Goal: Information Seeking & Learning: Find specific fact

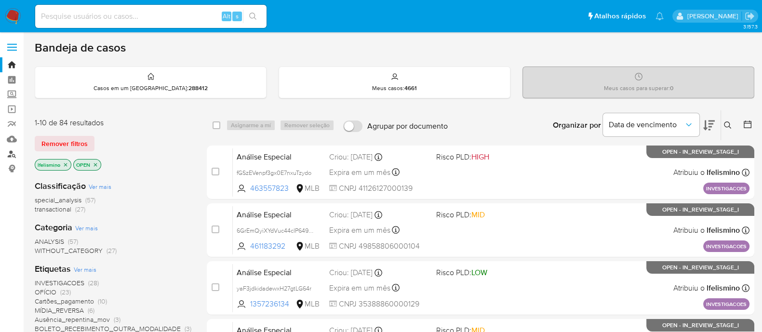
click at [15, 153] on link "Localizador de pessoas" at bounding box center [57, 153] width 115 height 15
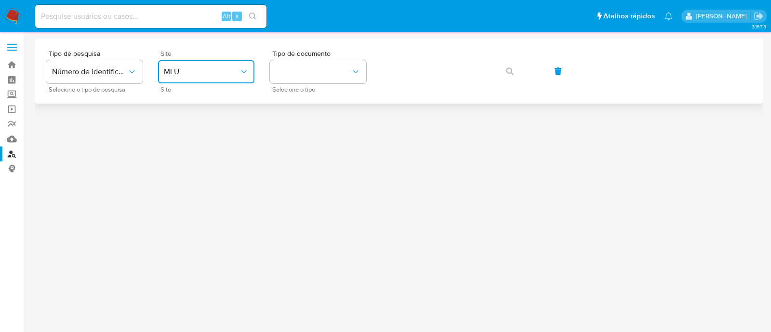
click at [177, 73] on span "MLU" at bounding box center [201, 72] width 75 height 10
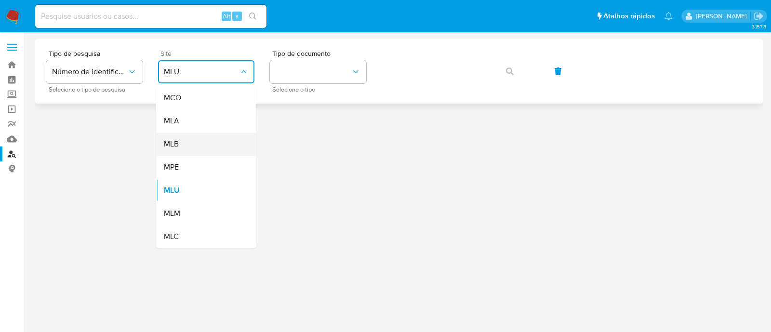
click at [192, 135] on div "MLB" at bounding box center [203, 143] width 79 height 23
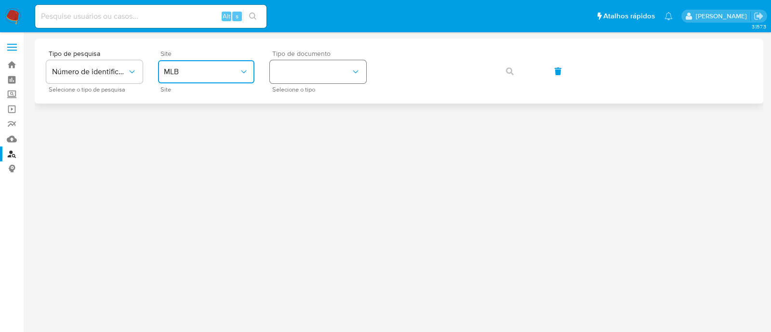
click at [293, 68] on button "identificationType" at bounding box center [318, 71] width 96 height 23
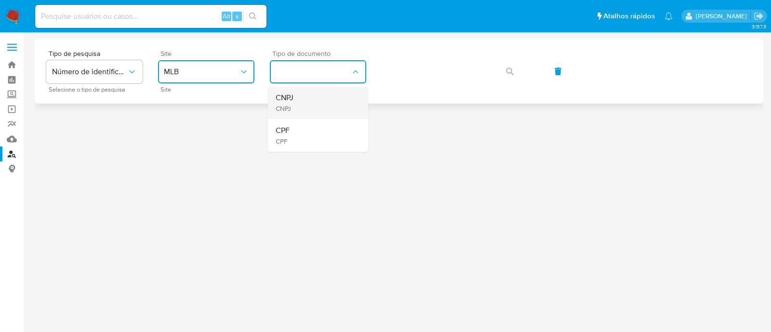
click at [299, 107] on div "CNPJ CNPJ" at bounding box center [315, 102] width 79 height 33
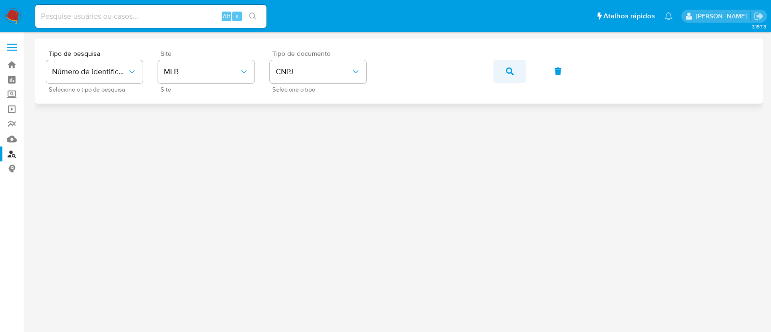
click at [501, 70] on button "button" at bounding box center [509, 71] width 33 height 23
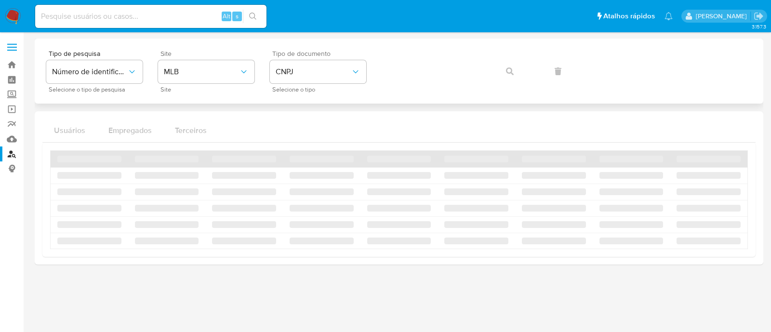
click at [501, 70] on div "Tipo de pesquisa Número de identificação Selecione o tipo de pesquisa Site MLB …" at bounding box center [398, 71] width 705 height 42
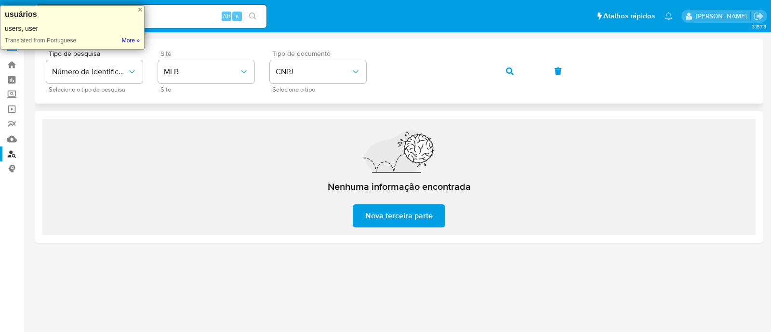
click at [501, 69] on button "button" at bounding box center [509, 71] width 33 height 23
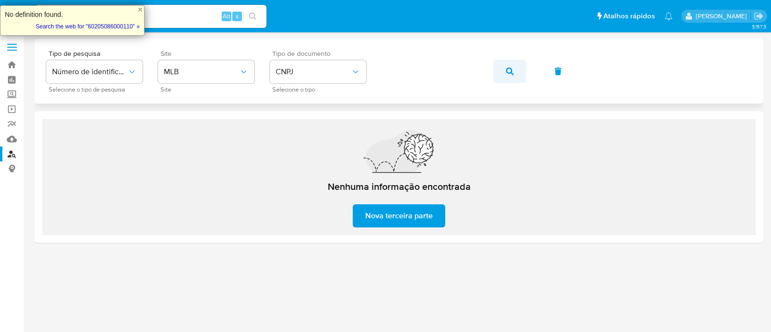
click at [508, 67] on icon "button" at bounding box center [510, 71] width 8 height 8
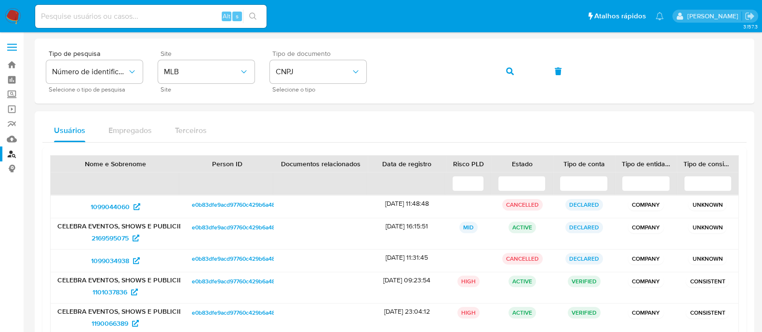
click at [340, 131] on div "Usuários Empregados Terceiros" at bounding box center [394, 130] width 704 height 23
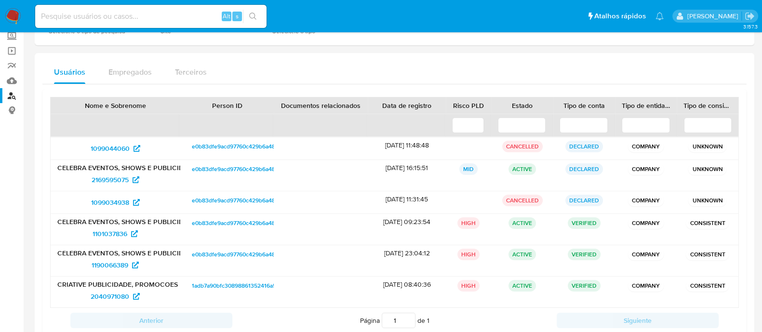
scroll to position [62, 0]
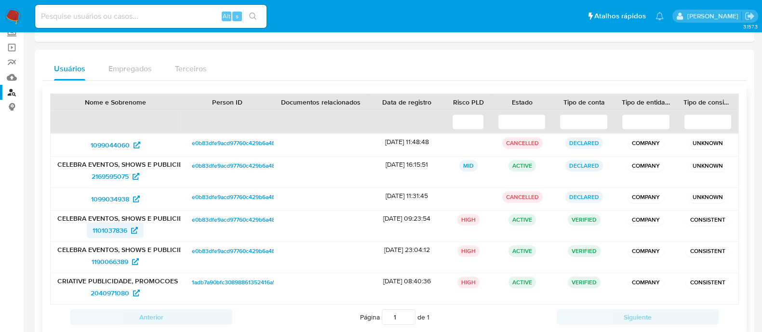
click at [111, 224] on span "1101037836" at bounding box center [110, 230] width 35 height 15
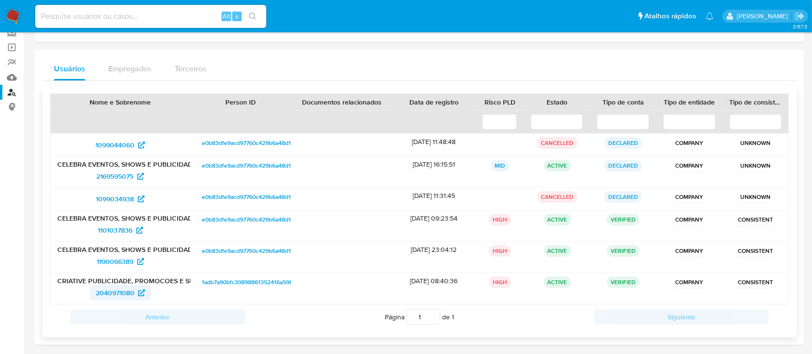
click at [103, 295] on span "2040971080" at bounding box center [115, 292] width 39 height 15
click at [114, 298] on span "2040971080" at bounding box center [115, 292] width 39 height 15
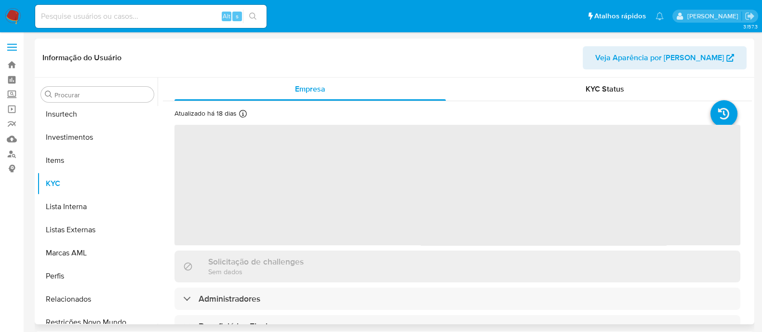
scroll to position [453, 0]
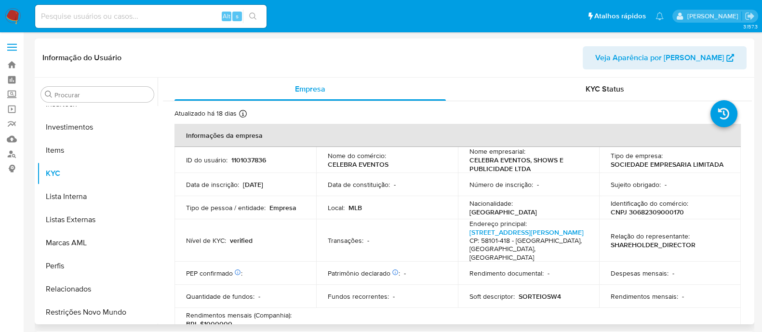
select select "10"
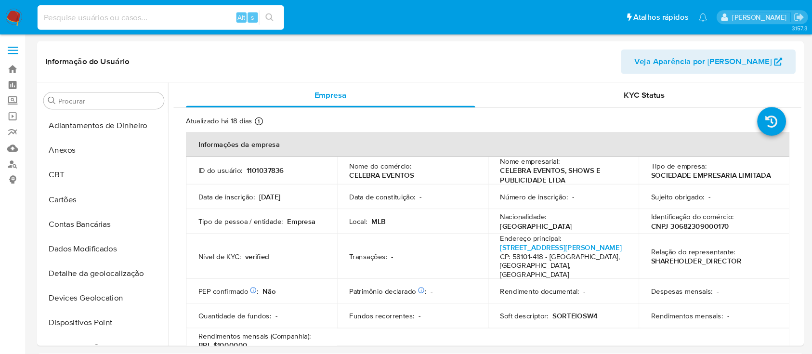
scroll to position [16, 0]
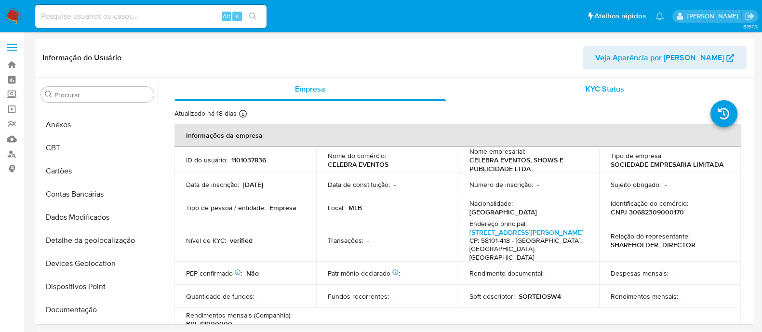
click at [568, 89] on div "KYC Status" at bounding box center [604, 89] width 271 height 23
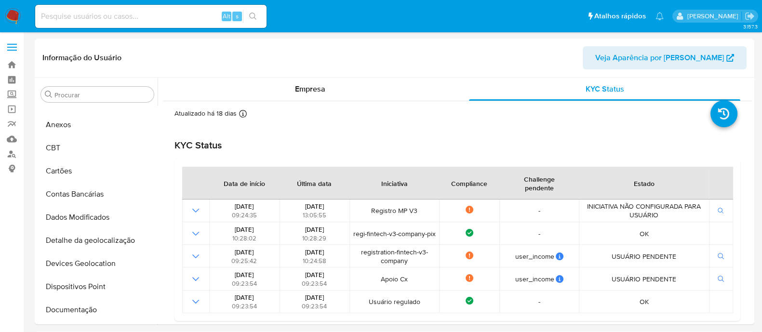
click at [668, 52] on span "Veja Aparência por [PERSON_NAME]" at bounding box center [659, 57] width 129 height 23
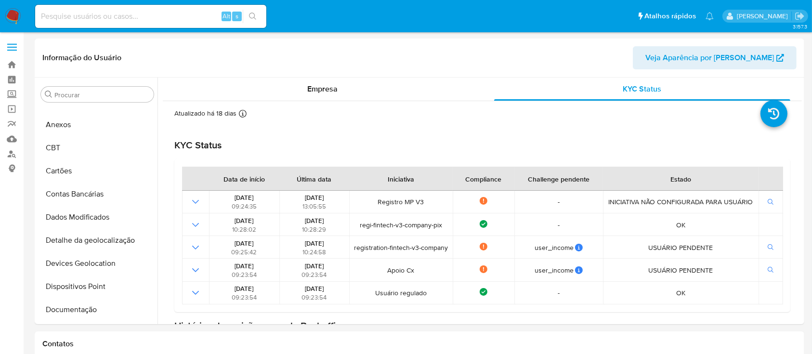
scroll to position [15, 0]
click at [100, 312] on button "Documentação" at bounding box center [93, 310] width 113 height 23
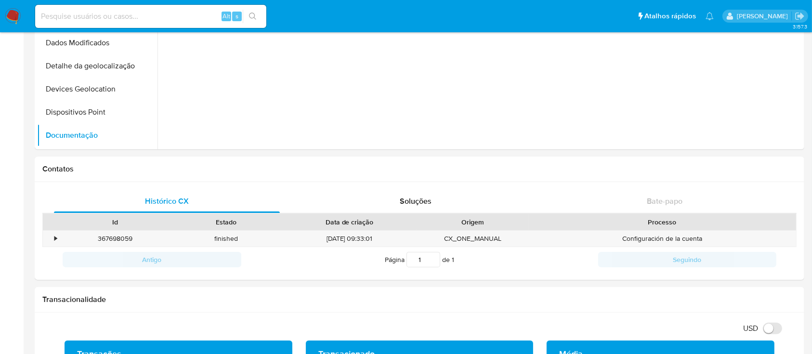
scroll to position [171, 0]
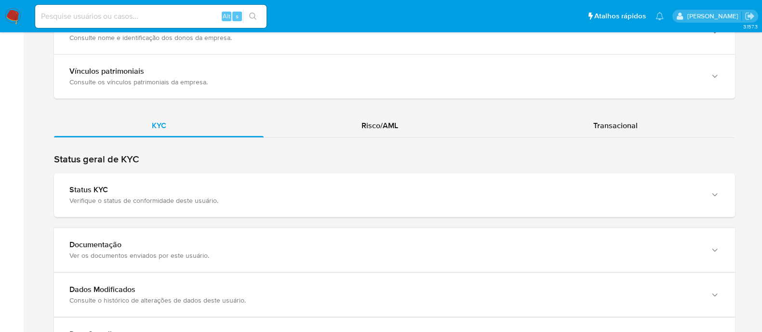
scroll to position [898, 0]
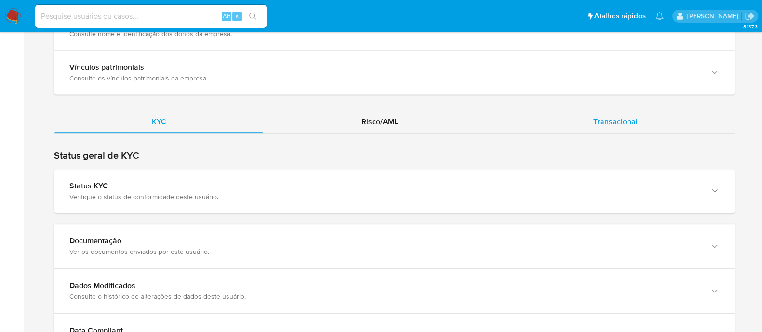
click at [598, 116] on span "Transacional" at bounding box center [615, 121] width 44 height 11
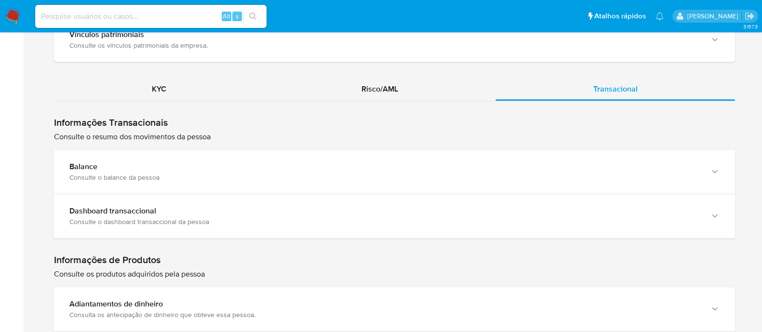
scroll to position [933, 0]
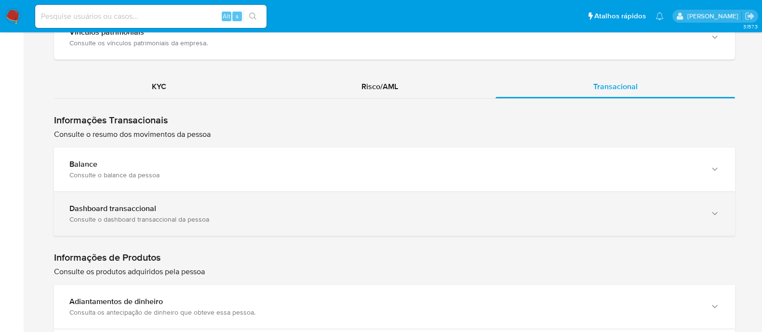
click at [144, 203] on b "Dashboard transaccional" at bounding box center [112, 208] width 87 height 11
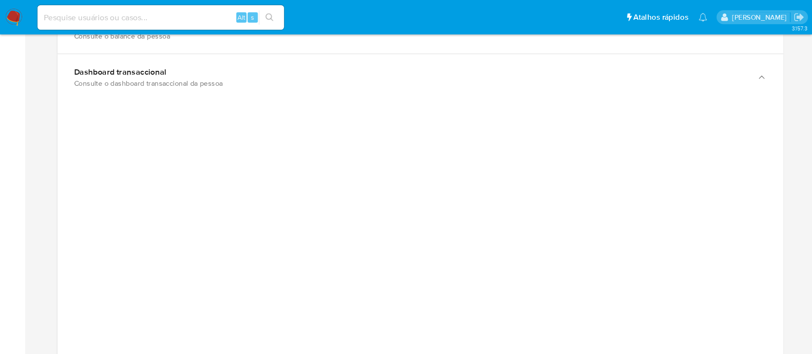
scroll to position [1074, 0]
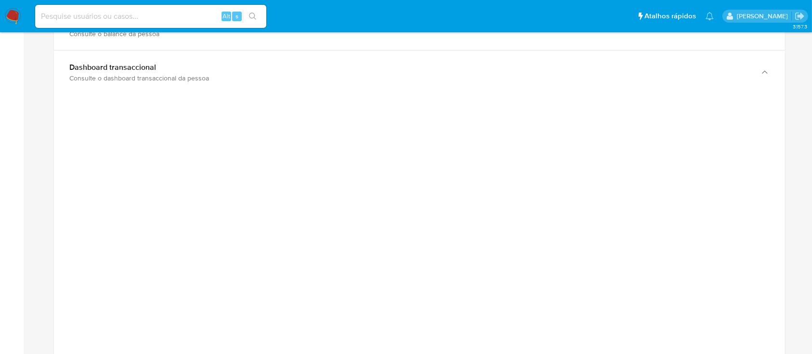
drag, startPoint x: 770, startPoint y: 2, endPoint x: 36, endPoint y: 159, distance: 751.0
click at [36, 159] on div "Home Informações pessoais Nível de conhecimento Verificado e declarado Tipo de …" at bounding box center [420, 102] width 770 height 2238
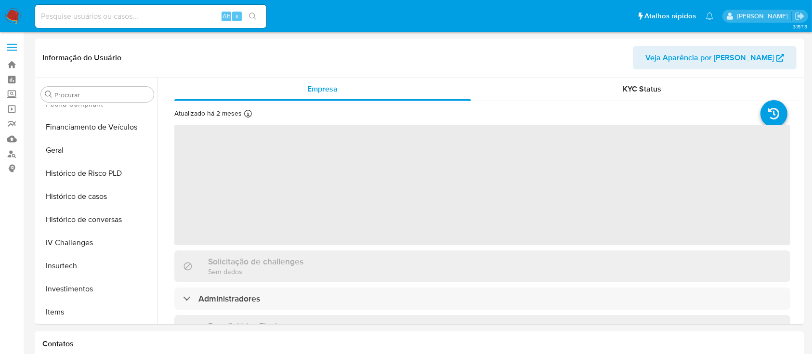
scroll to position [453, 0]
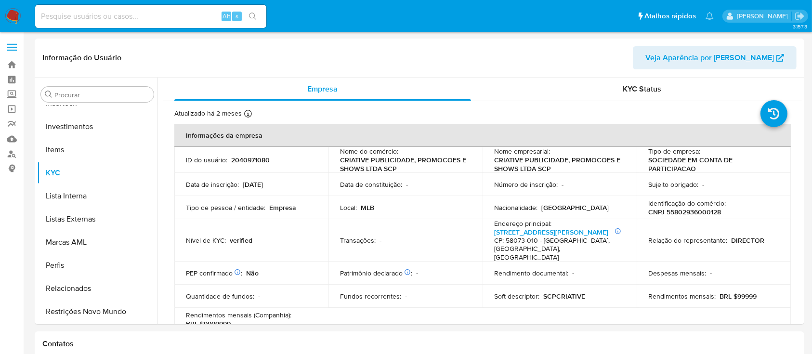
select select "10"
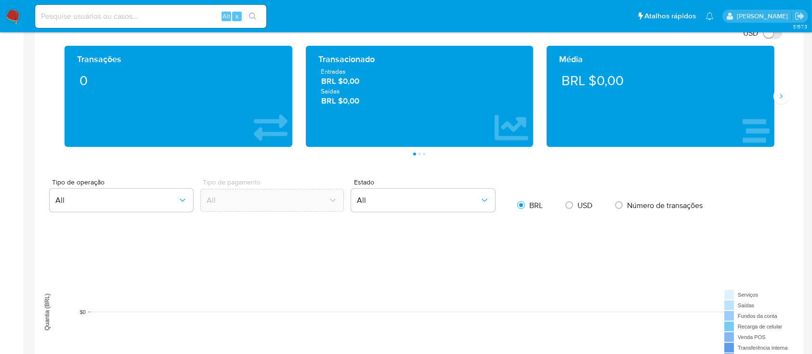
scroll to position [512, 0]
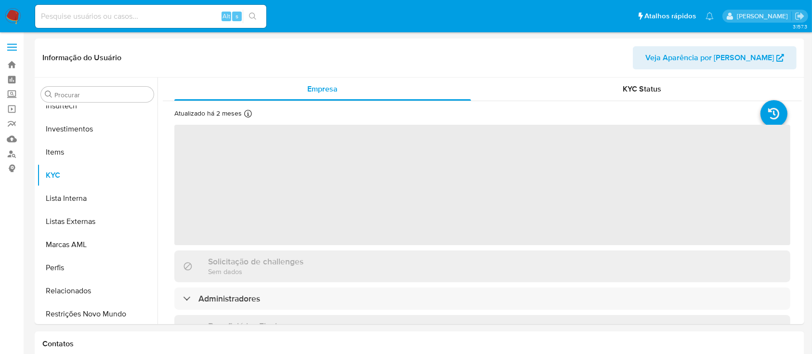
scroll to position [453, 0]
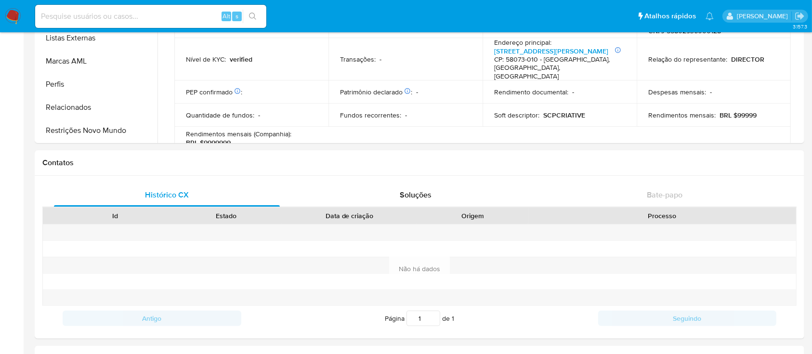
select select "10"
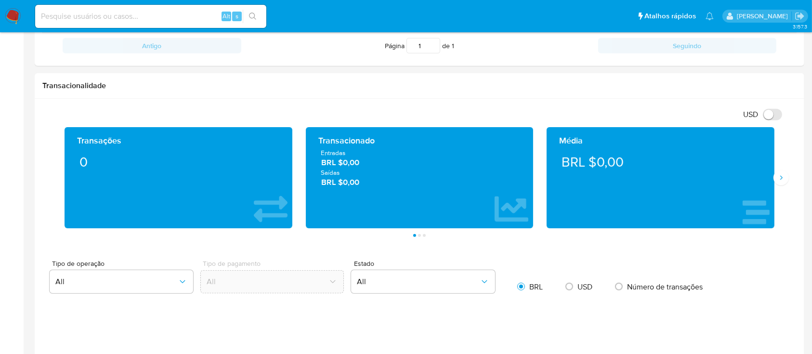
scroll to position [0, 0]
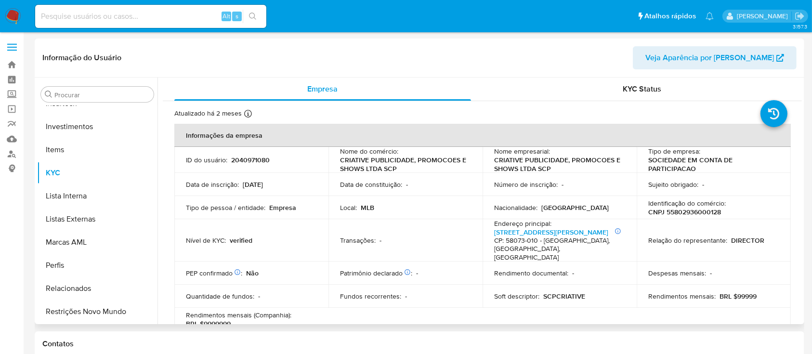
click at [749, 69] on span "Veja Aparência por Pessoa" at bounding box center [710, 57] width 129 height 23
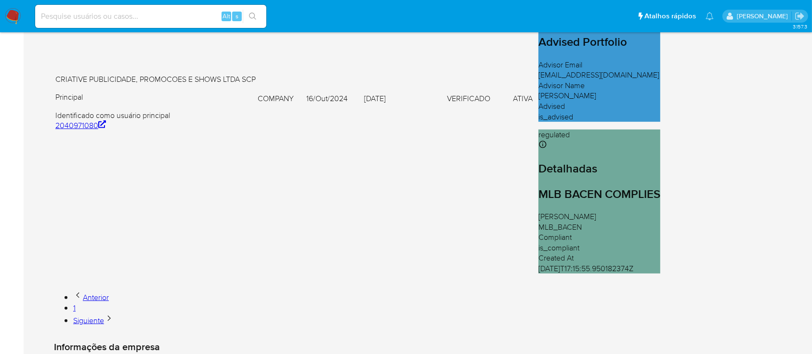
scroll to position [732, 0]
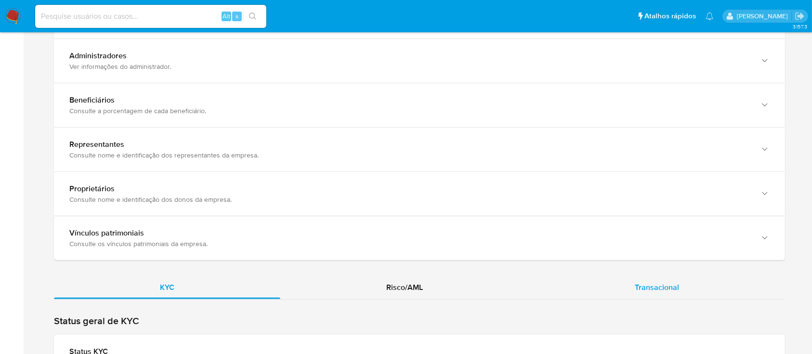
click at [668, 282] on span "Transacional" at bounding box center [657, 287] width 44 height 11
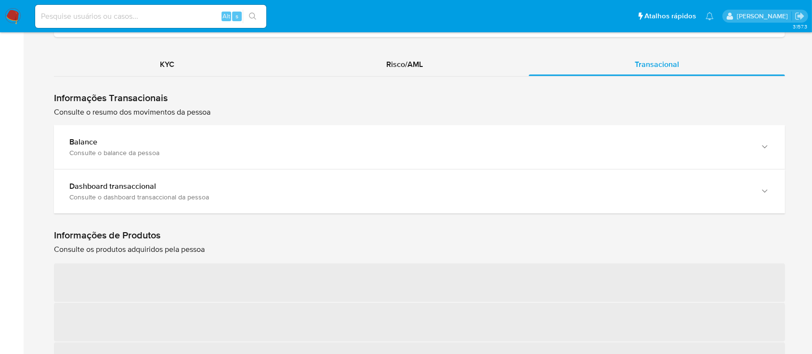
scroll to position [862, 0]
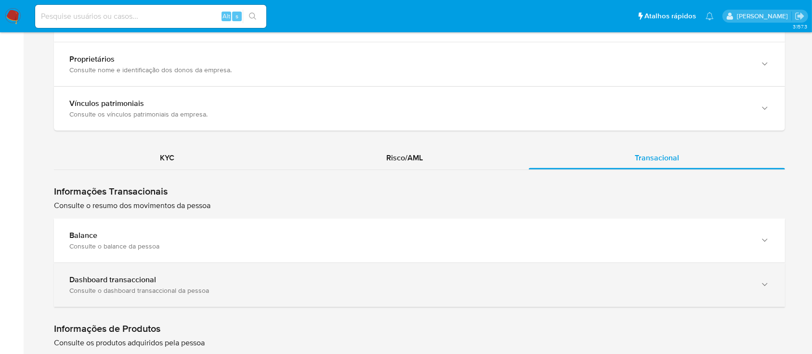
click at [621, 286] on div "Consulte o dashboard transaccional da pessoa" at bounding box center [409, 290] width 681 height 9
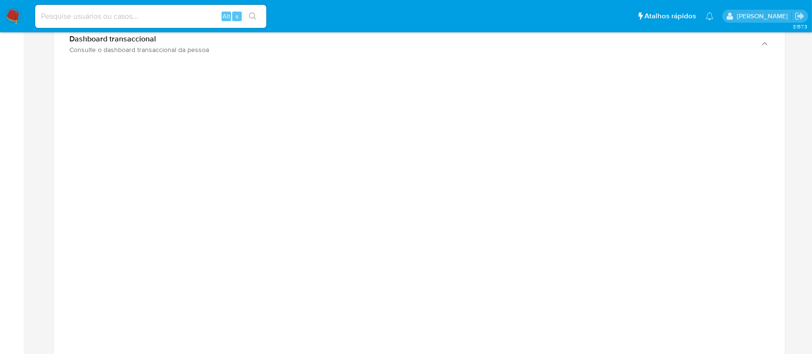
scroll to position [1100, 0]
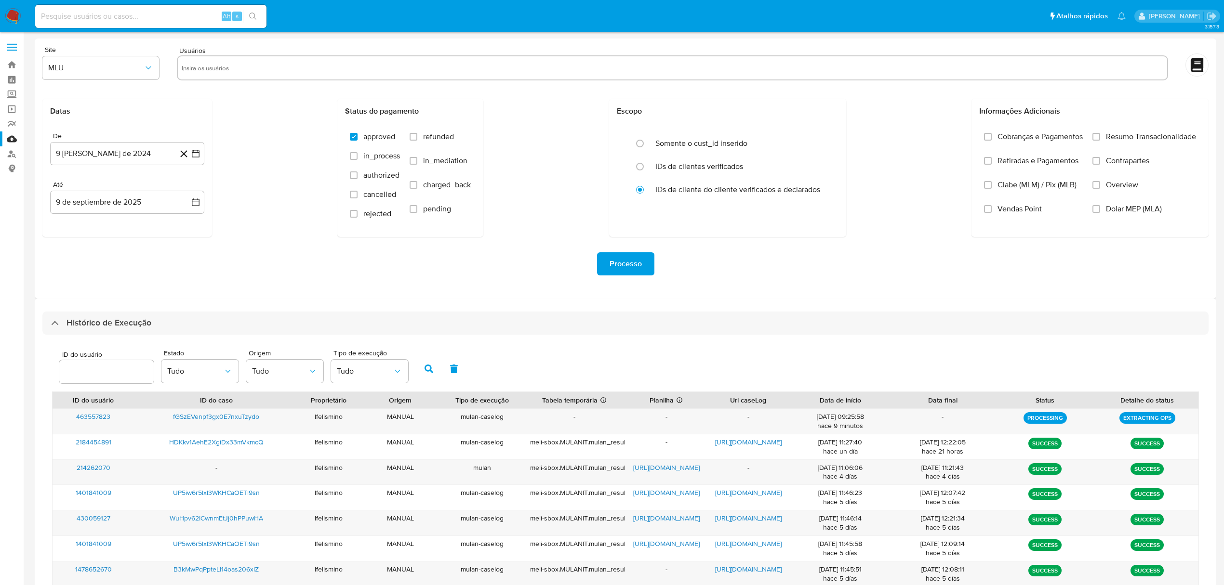
select select "10"
